Goal: Task Accomplishment & Management: Manage account settings

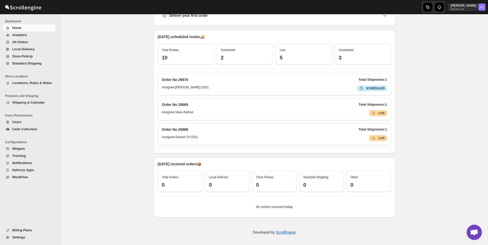
scroll to position [113, 0]
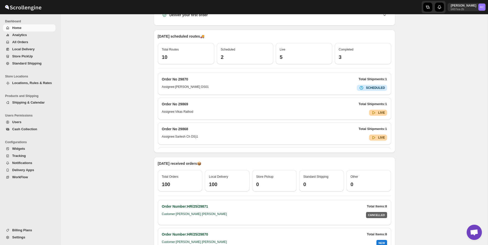
click at [26, 237] on span "Settings" at bounding box center [33, 237] width 42 height 5
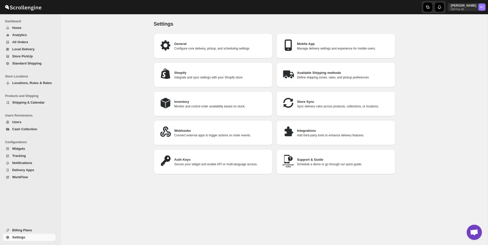
click at [318, 47] on p "Manage delivery settings and experience for mobile users." at bounding box center [344, 49] width 94 height 4
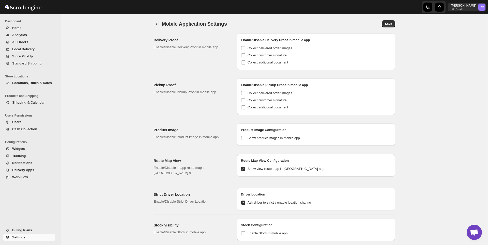
click at [35, 231] on span "Billing Plans" at bounding box center [33, 230] width 42 height 5
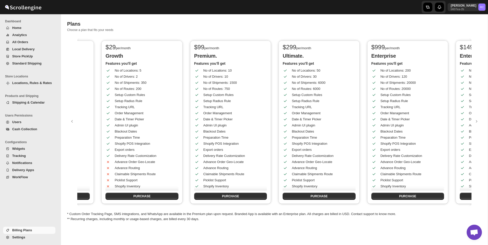
scroll to position [0, 312]
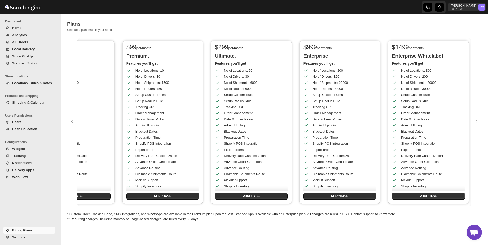
click at [139, 57] on p "Premium." at bounding box center [162, 56] width 73 height 6
copy p "Premium"
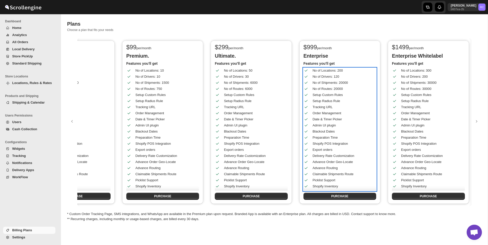
click at [343, 72] on div "No of Drivers: 120" at bounding box center [337, 74] width 74 height 9
click at [342, 70] on div "No of Locations: 200" at bounding box center [343, 70] width 61 height 5
copy div "200"
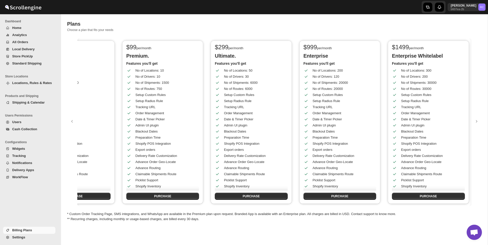
click at [364, 36] on div "Plans. This page is ready Plans Choose a plan that fits your needs" at bounding box center [274, 26] width 415 height 24
click at [470, 2] on div "Rahul Chopra b607ea-2b RC" at bounding box center [468, 7] width 40 height 14
click at [469, 8] on p "b607ea-2b" at bounding box center [464, 9] width 26 height 3
click at [461, 52] on button "Logout" at bounding box center [470, 56] width 30 height 8
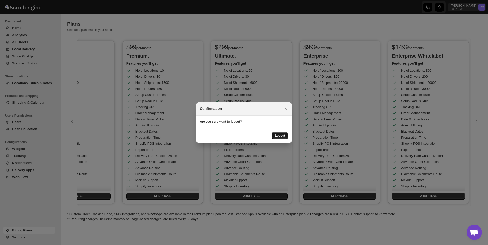
click at [279, 135] on span "Logout" at bounding box center [280, 136] width 10 height 4
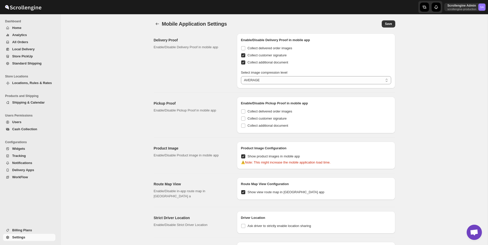
select select "AVERAGE"
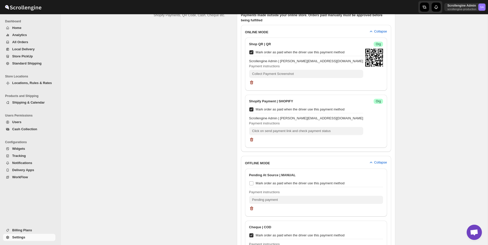
scroll to position [587, 0]
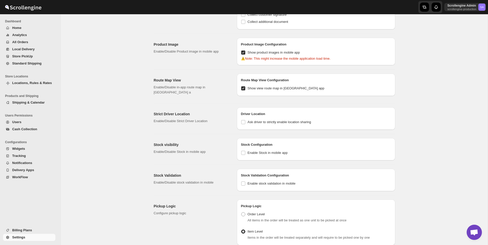
scroll to position [0, 0]
